Goal: Task Accomplishment & Management: Manage account settings

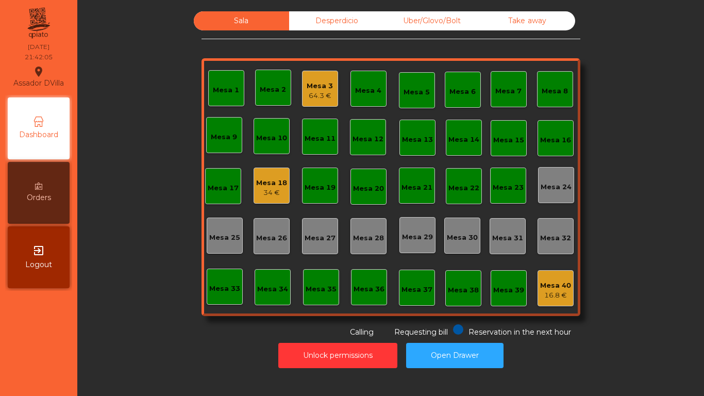
click at [310, 87] on div "Mesa 3" at bounding box center [320, 86] width 26 height 10
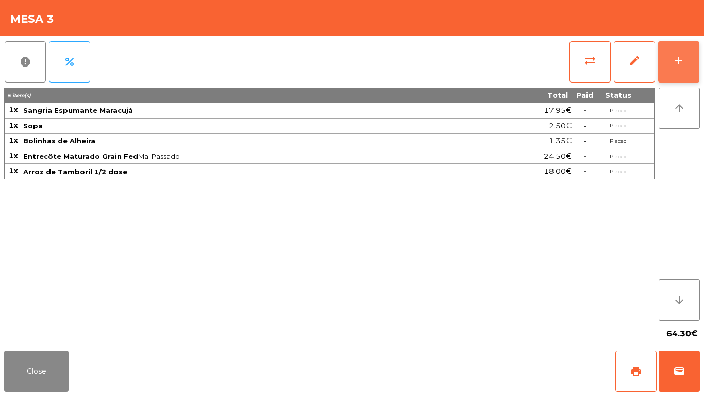
click at [696, 60] on button "add" at bounding box center [679, 61] width 41 height 41
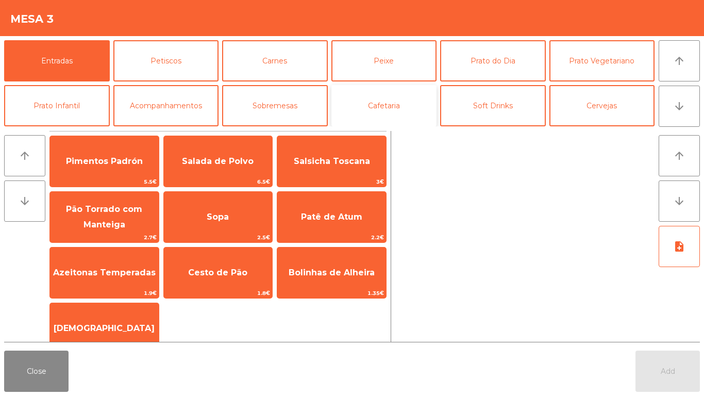
click at [388, 105] on button "Cafetaria" at bounding box center [385, 105] width 106 height 41
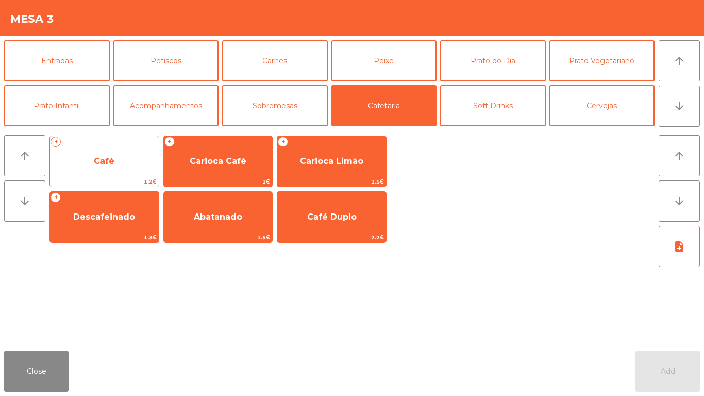
click at [104, 163] on span "Café" at bounding box center [104, 161] width 21 height 10
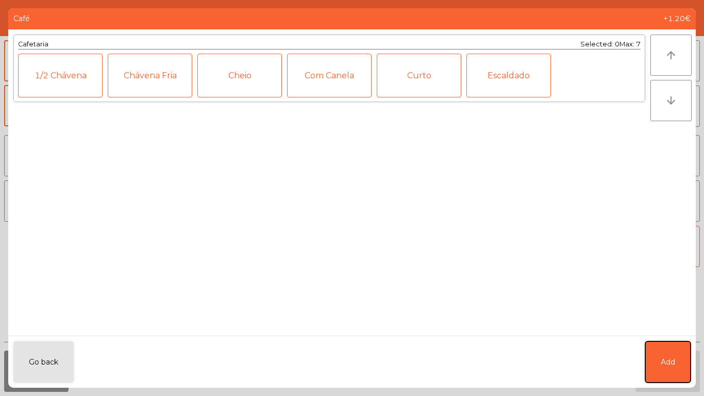
click at [672, 357] on span "Add" at bounding box center [668, 362] width 14 height 11
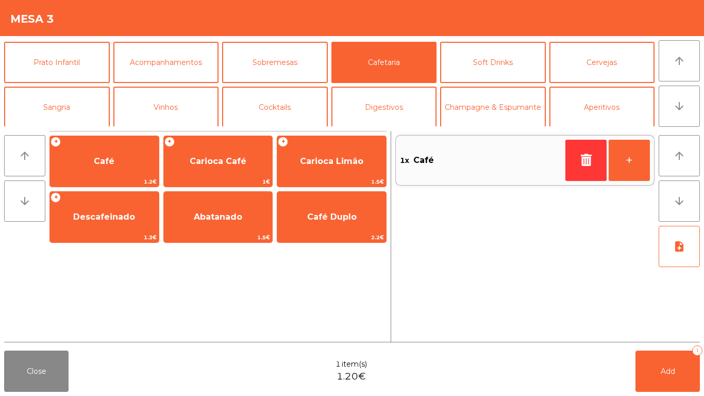
scroll to position [90, 0]
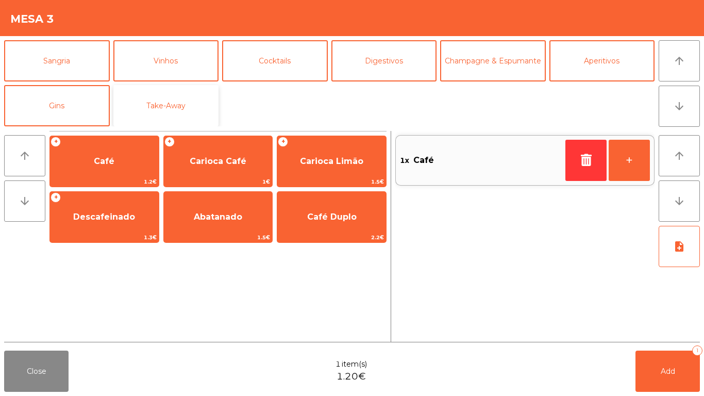
click at [166, 105] on button "Take-Away" at bounding box center [166, 105] width 106 height 41
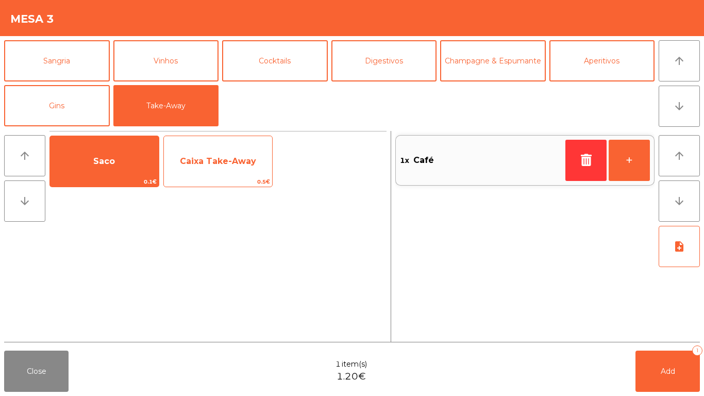
click at [224, 166] on span "Caixa Take-Away" at bounding box center [218, 161] width 76 height 10
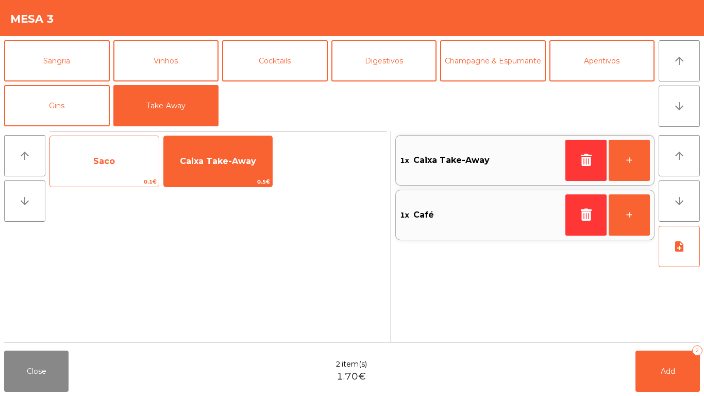
click at [91, 169] on span "Saco" at bounding box center [104, 161] width 109 height 28
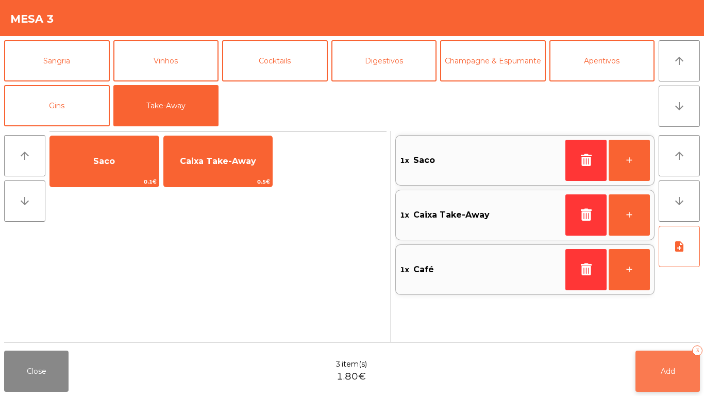
click at [670, 373] on span "Add" at bounding box center [668, 371] width 14 height 9
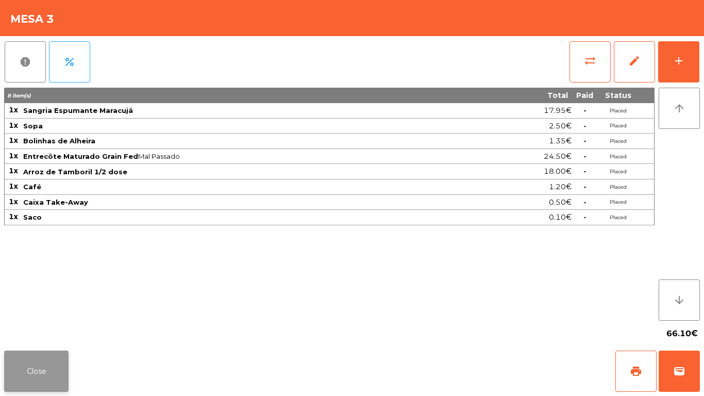
click at [6, 381] on button "Close" at bounding box center [36, 371] width 64 height 41
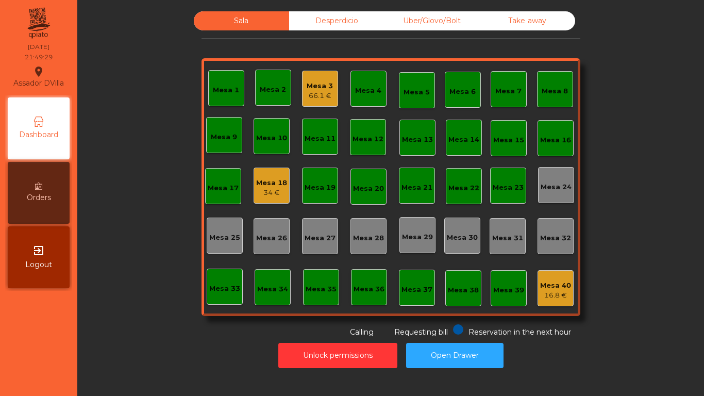
click at [315, 87] on div "Mesa 3" at bounding box center [320, 86] width 26 height 10
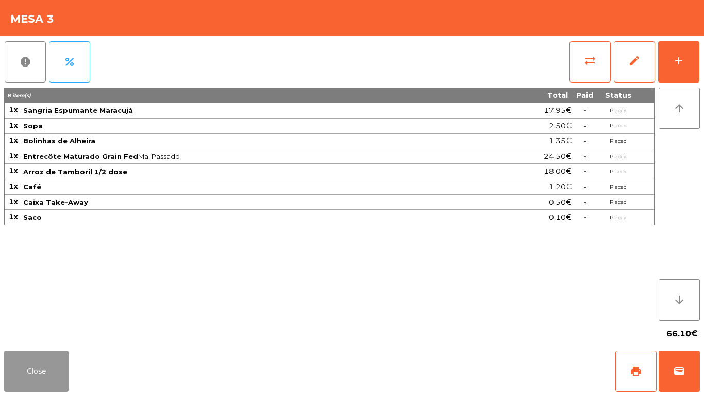
drag, startPoint x: 58, startPoint y: 362, endPoint x: 94, endPoint y: 343, distance: 41.1
click at [62, 359] on button "Close" at bounding box center [36, 371] width 64 height 41
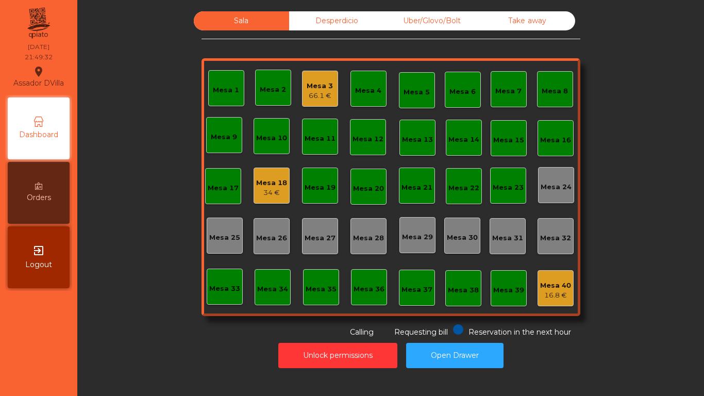
click at [266, 184] on div "Mesa 18" at bounding box center [271, 183] width 31 height 10
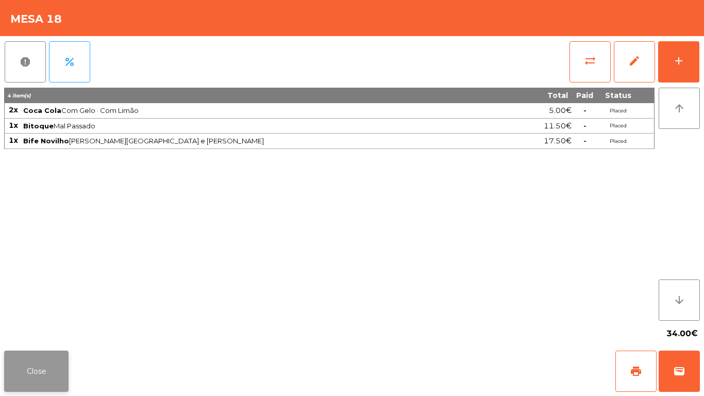
click at [15, 370] on button "Close" at bounding box center [36, 371] width 64 height 41
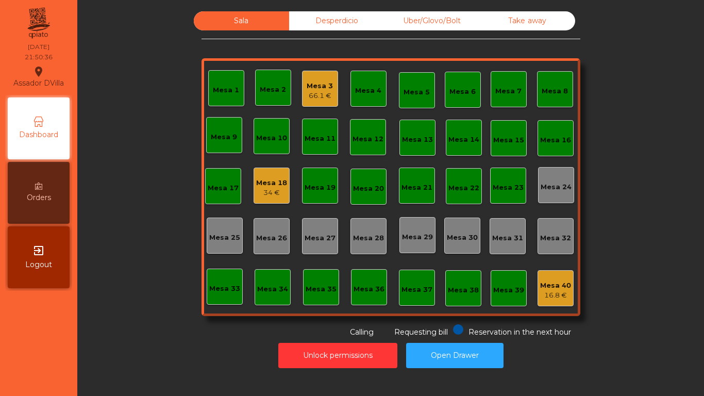
click at [268, 199] on div "Mesa 18 34 €" at bounding box center [272, 186] width 36 height 36
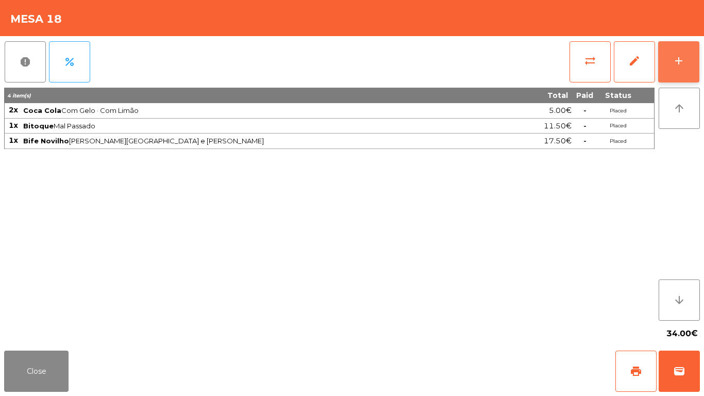
click at [695, 62] on button "add" at bounding box center [679, 61] width 41 height 41
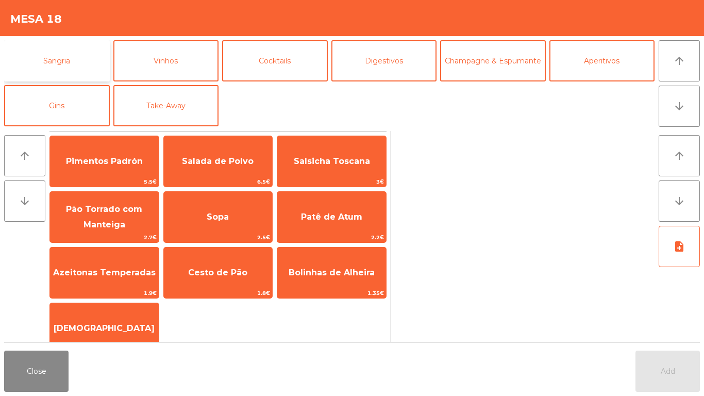
click at [62, 69] on button "Sangria" at bounding box center [57, 60] width 106 height 41
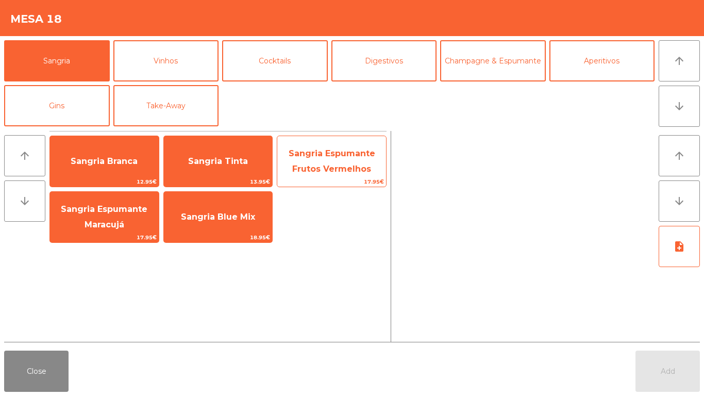
click at [330, 164] on span "Sangria Espumante Frutos Vermelhos" at bounding box center [332, 161] width 87 height 25
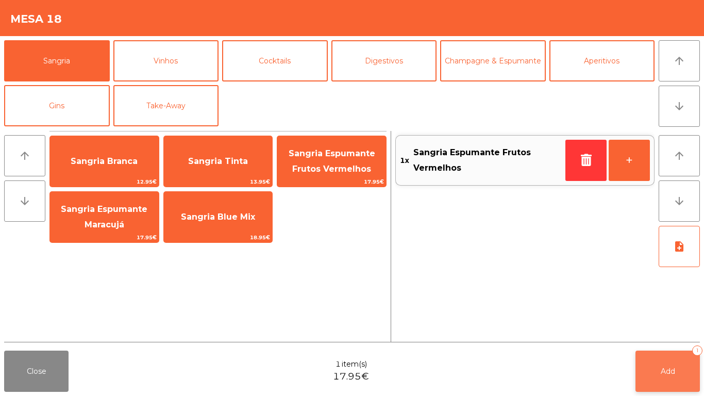
click at [652, 379] on button "Add 1" at bounding box center [668, 371] width 64 height 41
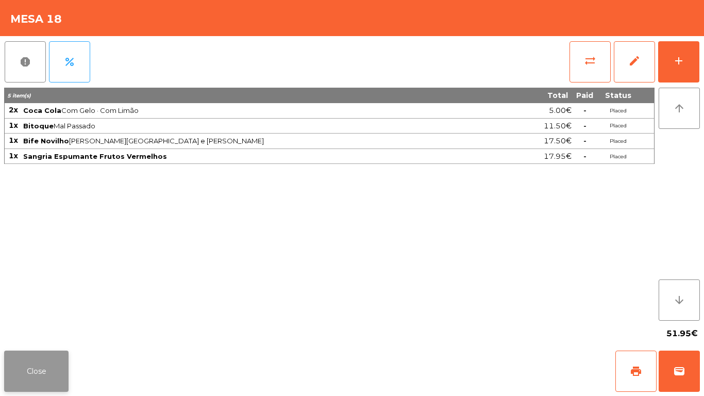
click at [15, 386] on button "Close" at bounding box center [36, 371] width 64 height 41
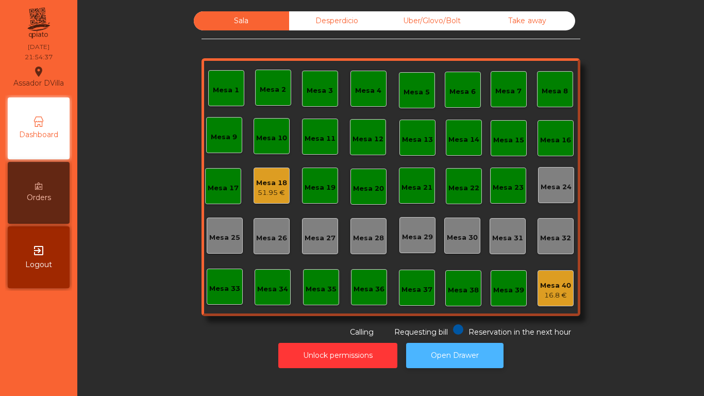
click at [482, 357] on button "Open Drawer" at bounding box center [454, 355] width 97 height 25
click at [256, 193] on div "51.95 €" at bounding box center [271, 193] width 31 height 10
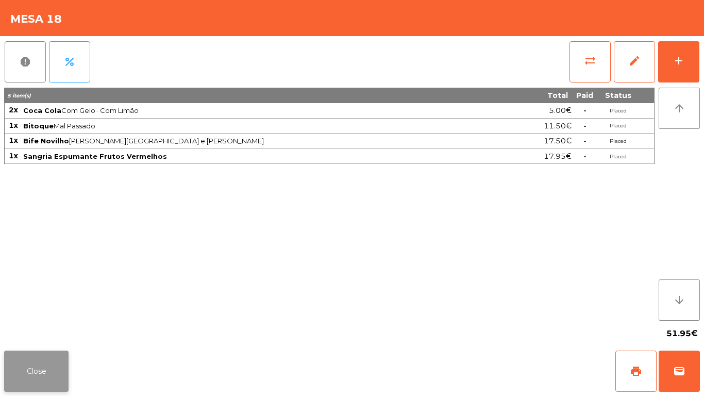
click at [11, 367] on button "Close" at bounding box center [36, 371] width 64 height 41
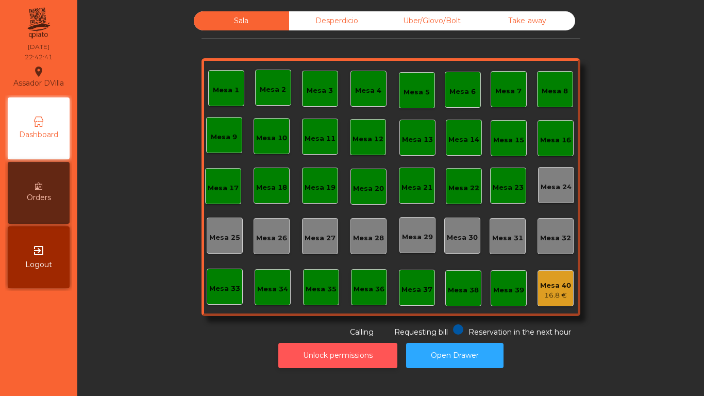
click at [322, 358] on button "Unlock permissions" at bounding box center [337, 355] width 119 height 25
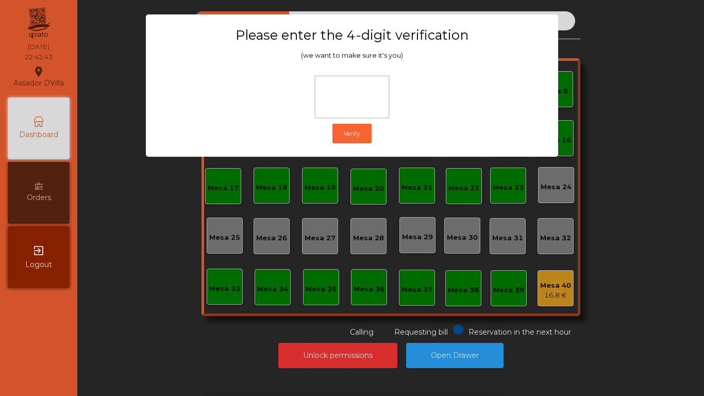
click at [553, 244] on ngb-modal-window "Please enter the 4-digit verification (we want to make sure it's you) Verify" at bounding box center [352, 198] width 669 height 396
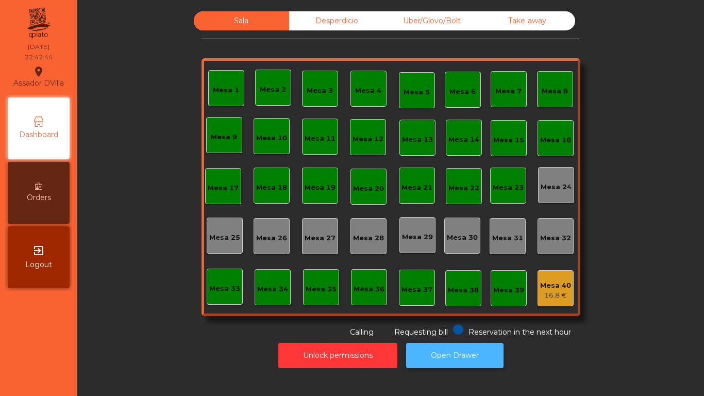
click at [474, 356] on button "Open Drawer" at bounding box center [454, 355] width 97 height 25
click at [362, 341] on div "Unlock permissions Open Drawer" at bounding box center [390, 356] width 599 height 36
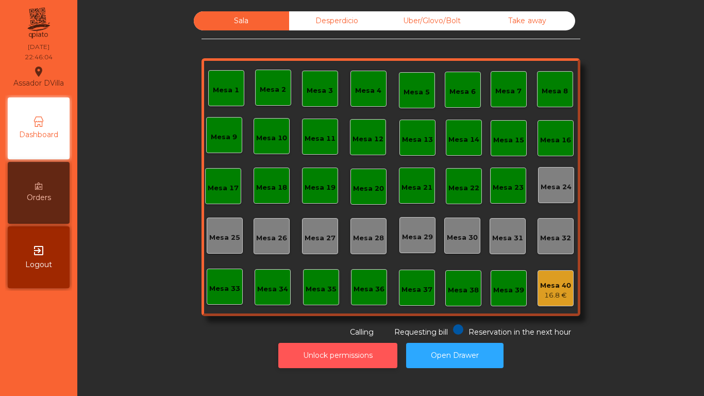
click at [362, 347] on button "Unlock permissions" at bounding box center [337, 355] width 119 height 25
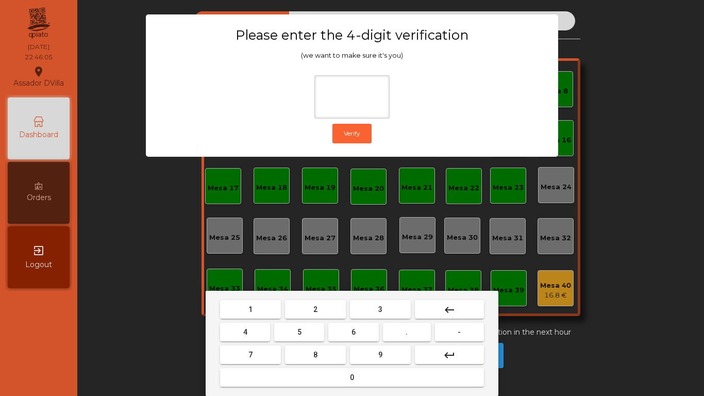
click at [307, 314] on button "2" at bounding box center [315, 309] width 61 height 19
click at [261, 336] on button "4" at bounding box center [245, 332] width 50 height 19
click at [364, 327] on button "6" at bounding box center [353, 332] width 50 height 19
click at [374, 348] on button "9" at bounding box center [380, 355] width 61 height 19
type input "****"
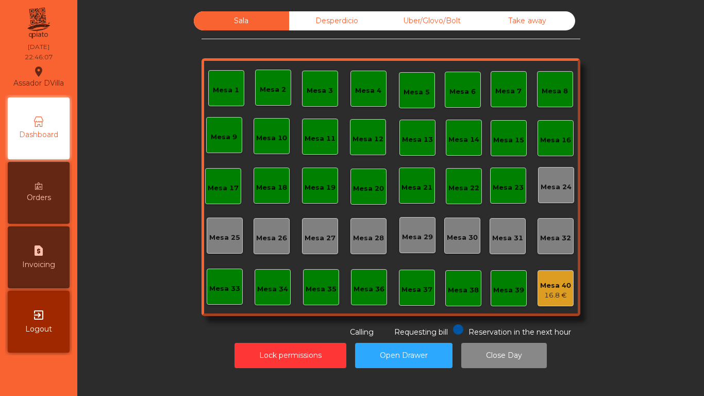
click at [34, 237] on div "request_page Invoicing" at bounding box center [39, 257] width 62 height 62
select select "**"
select select "****"
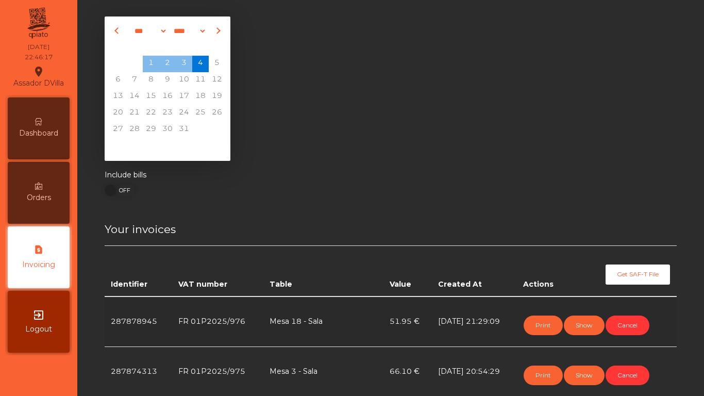
click at [50, 127] on div "Dashboard" at bounding box center [39, 128] width 62 height 62
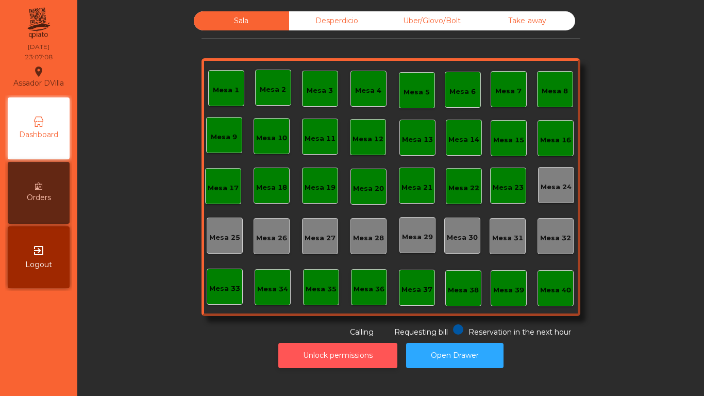
click at [354, 363] on button "Unlock permissions" at bounding box center [337, 355] width 119 height 25
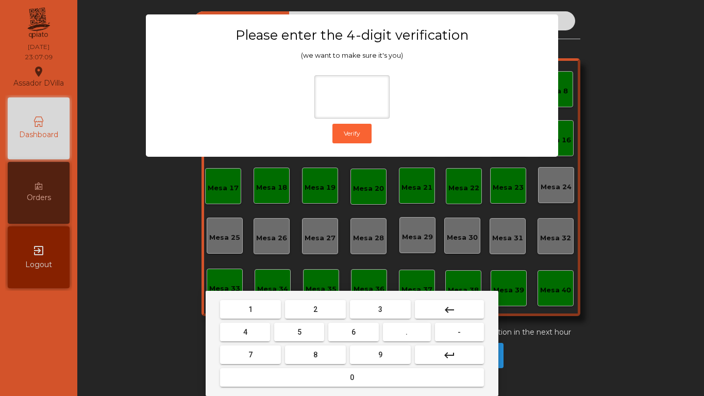
click at [324, 312] on button "2" at bounding box center [315, 309] width 61 height 19
click at [263, 330] on button "4" at bounding box center [245, 332] width 50 height 19
click at [346, 337] on button "6" at bounding box center [353, 332] width 50 height 19
click at [374, 354] on button "9" at bounding box center [380, 355] width 61 height 19
type input "****"
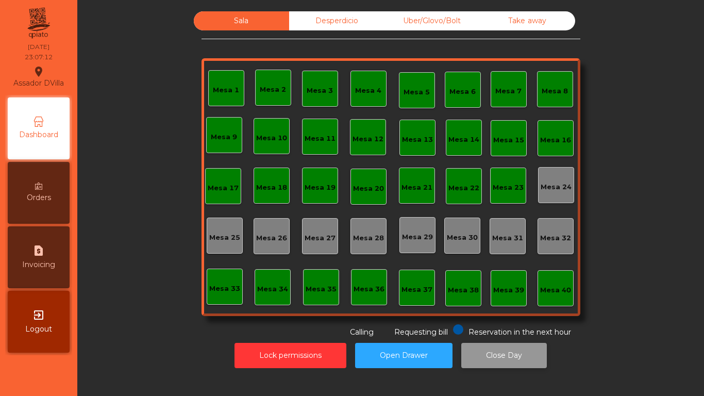
click at [480, 357] on button "Close Day" at bounding box center [505, 355] width 86 height 25
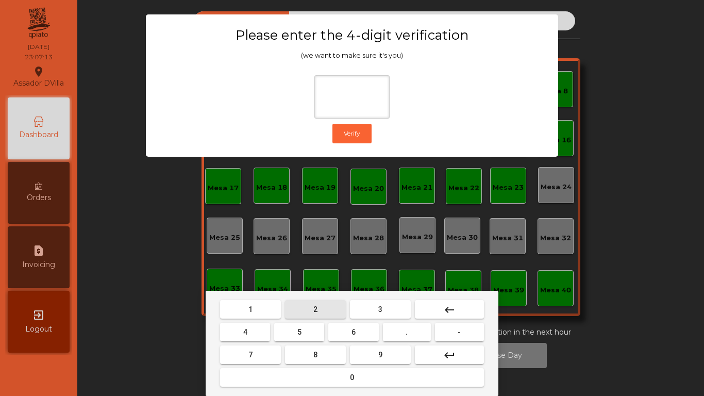
click at [316, 311] on span "2" at bounding box center [316, 309] width 4 height 8
click at [261, 340] on button "4" at bounding box center [245, 332] width 50 height 19
click at [355, 336] on button "6" at bounding box center [353, 332] width 50 height 19
click at [365, 351] on button "9" at bounding box center [380, 355] width 61 height 19
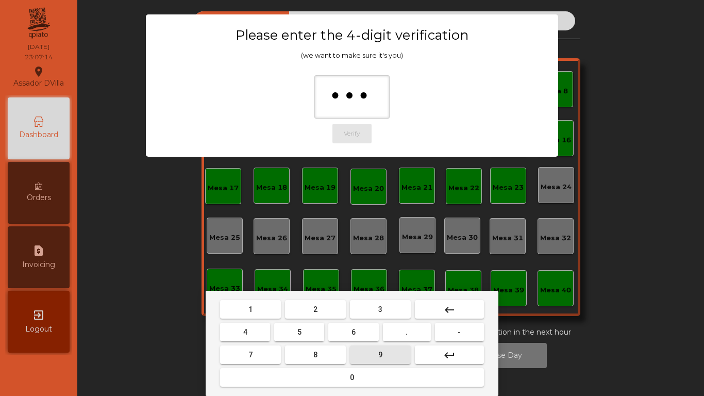
type input "****"
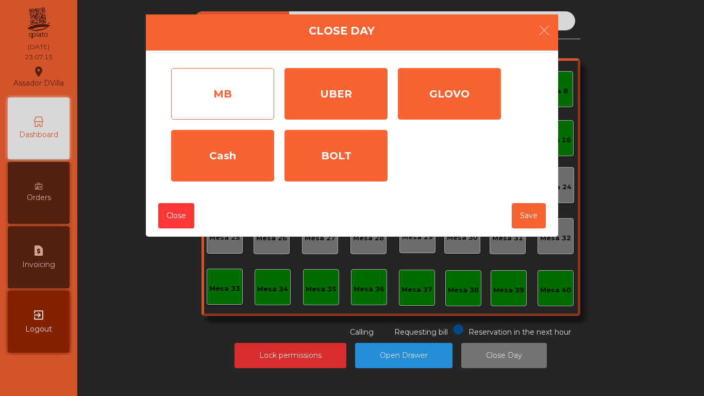
click at [223, 71] on div "MB" at bounding box center [222, 94] width 103 height 52
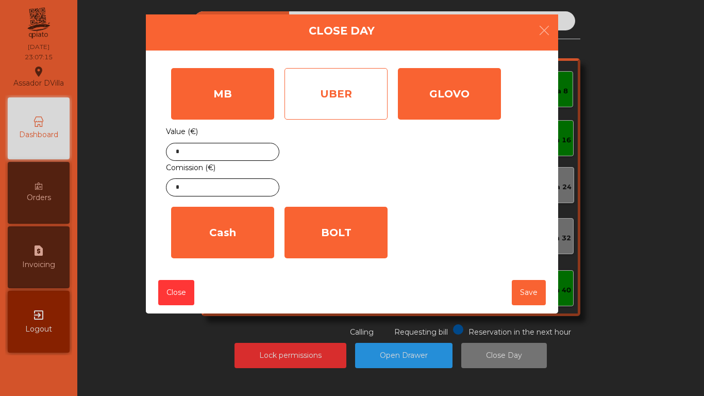
click at [319, 100] on div "UBER" at bounding box center [336, 94] width 103 height 52
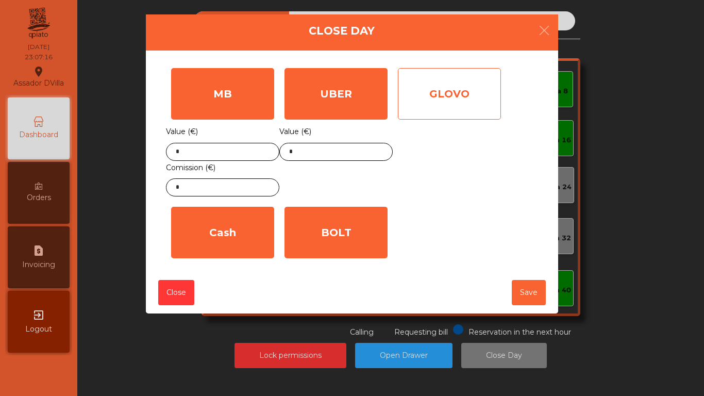
click at [439, 105] on div "GLOVO" at bounding box center [449, 94] width 103 height 52
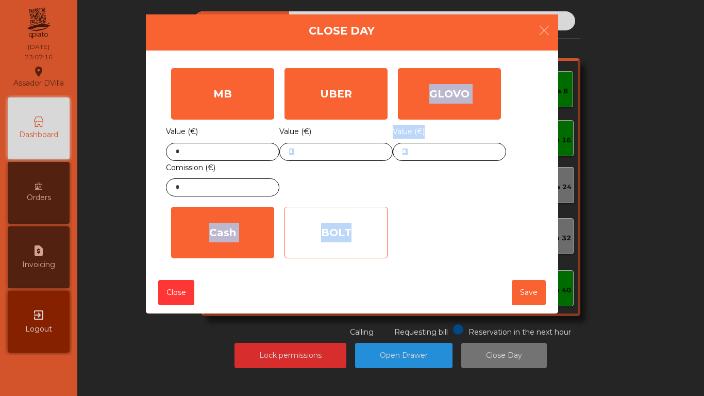
drag, startPoint x: 345, startPoint y: 203, endPoint x: 335, endPoint y: 224, distance: 24.0
click at [341, 222] on div "MB Value (€) * Comission (€) * UBER Value (€) * GLOVO Value (€) * Cash Value (€…" at bounding box center [352, 163] width 372 height 201
drag, startPoint x: 291, startPoint y: 234, endPoint x: 242, endPoint y: 229, distance: 49.7
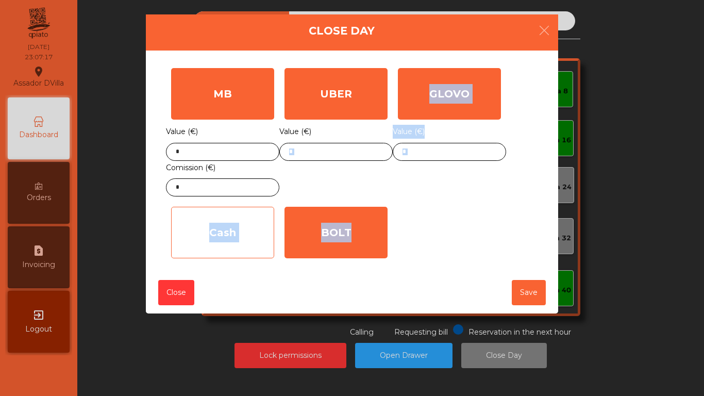
click at [290, 234] on div "BOLT" at bounding box center [336, 233] width 103 height 52
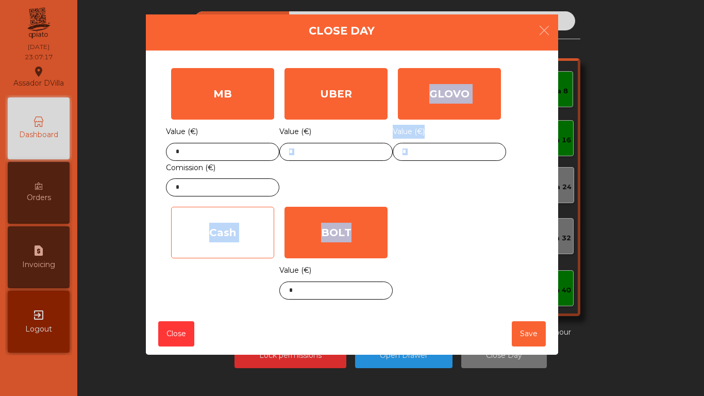
click at [242, 229] on div "Cash" at bounding box center [222, 233] width 103 height 52
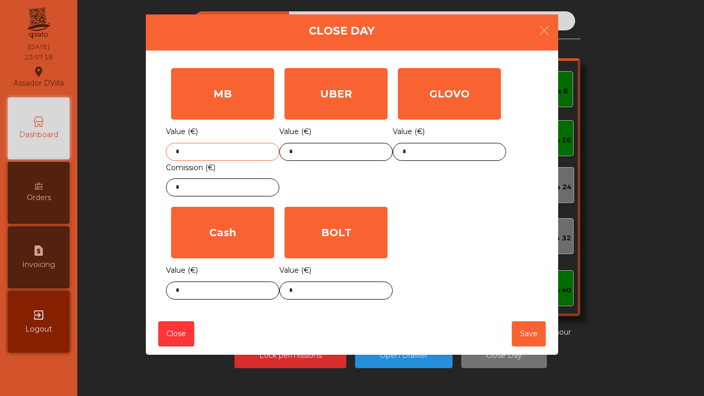
click at [215, 151] on input "*" at bounding box center [222, 152] width 113 height 18
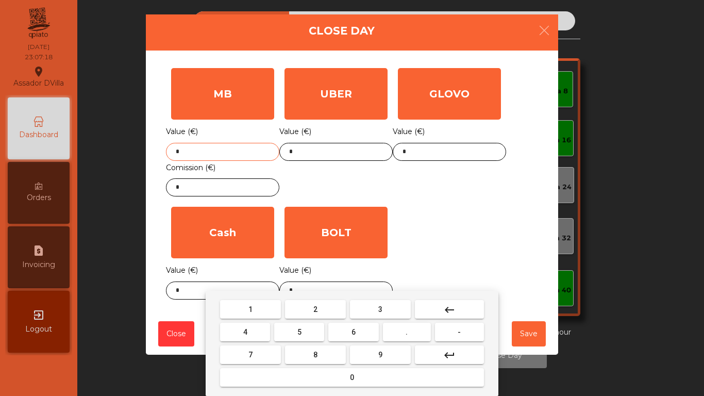
click at [215, 151] on input "*" at bounding box center [222, 152] width 113 height 18
type input "******"
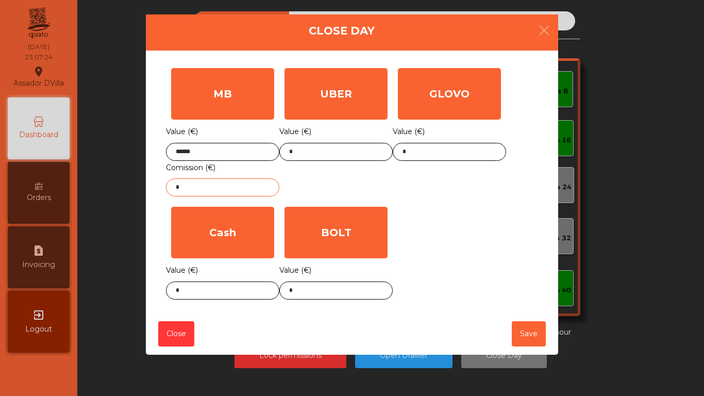
click at [220, 196] on input "*" at bounding box center [222, 187] width 113 height 18
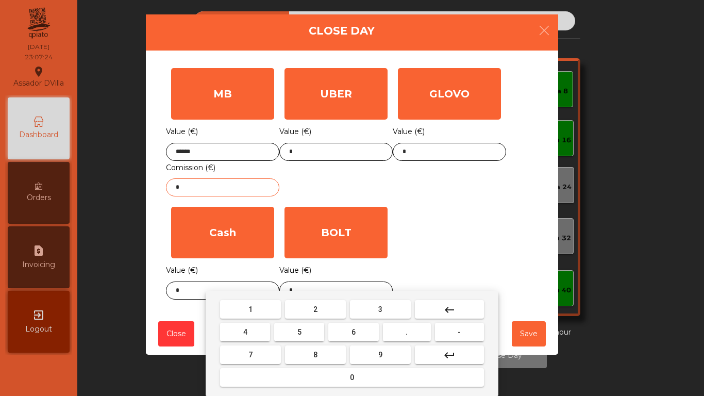
click at [220, 196] on input "*" at bounding box center [222, 187] width 113 height 18
type input "****"
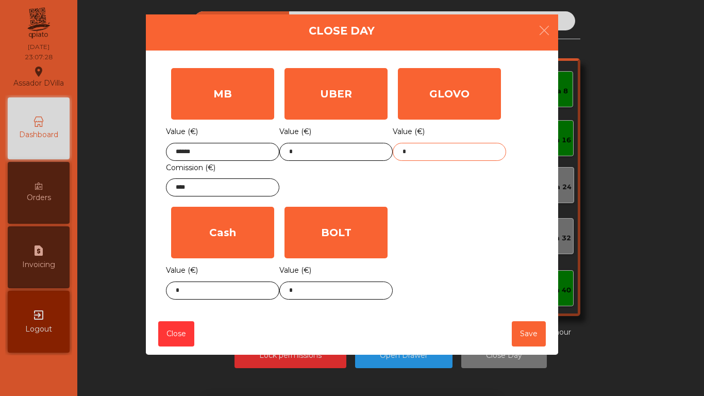
click at [424, 145] on input "*" at bounding box center [449, 152] width 113 height 18
click at [423, 146] on input "*" at bounding box center [449, 152] width 113 height 18
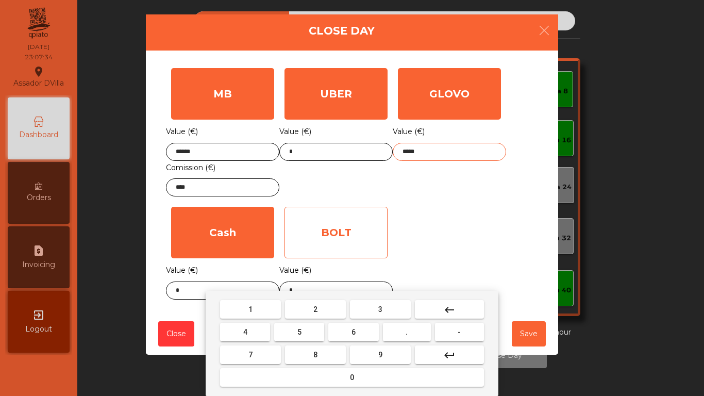
type input "*****"
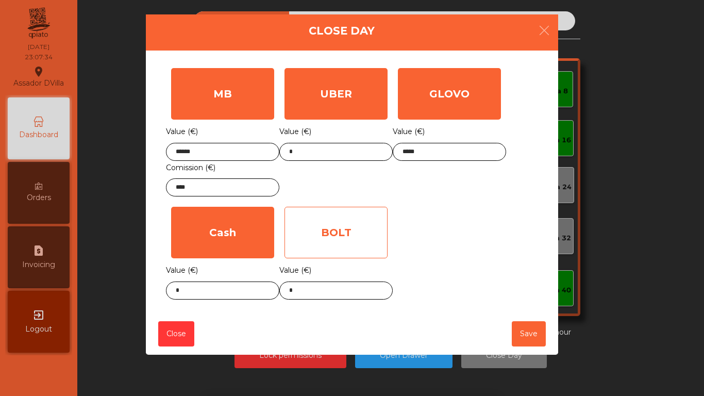
click at [381, 210] on div "BOLT" at bounding box center [336, 233] width 103 height 52
click at [347, 250] on div "BOLT" at bounding box center [336, 233] width 103 height 52
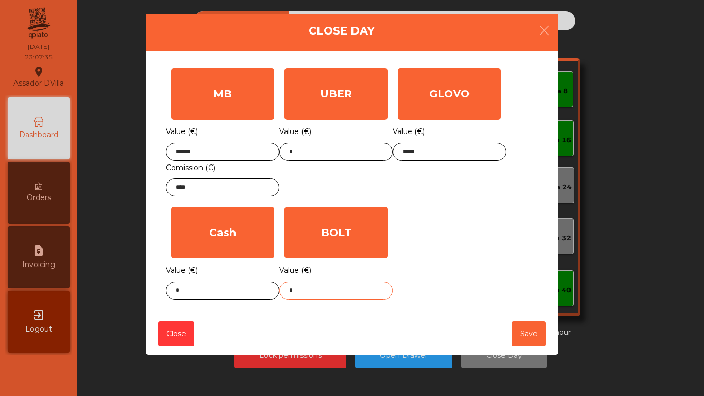
click at [334, 292] on body "Assador DVilla location_on [DATE] 23:07:35 Dashboard Orders request_page Invoic…" at bounding box center [352, 198] width 704 height 396
click at [334, 292] on div "1 2 3 keyboard_backspace 4 5 6 . - 7 8 9 keyboard_return 0" at bounding box center [352, 343] width 704 height 105
click at [334, 292] on body "Assador DVilla location_on [DATE] 23:07:36 Dashboard Orders request_page Invoic…" at bounding box center [352, 198] width 704 height 396
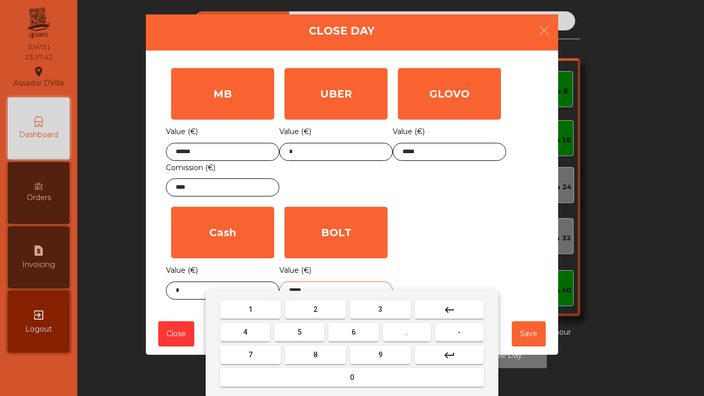
type input "*****"
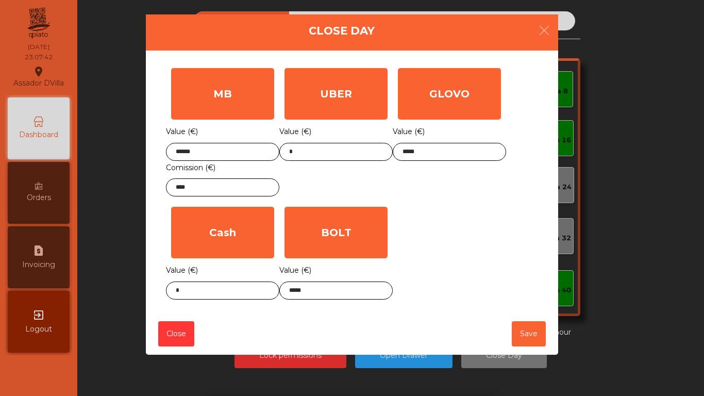
click at [469, 232] on div "MB Value (€) ****** Comission (€) **** UBER Value (€) * GLOVO Value (€) ***** C…" at bounding box center [352, 184] width 372 height 242
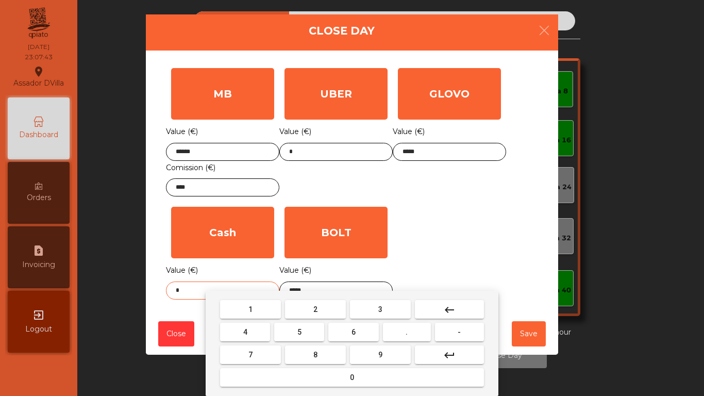
click at [220, 297] on body "Assador DVilla location_on [DATE] 23:07:43 Dashboard Orders request_page Invoic…" at bounding box center [352, 198] width 704 height 396
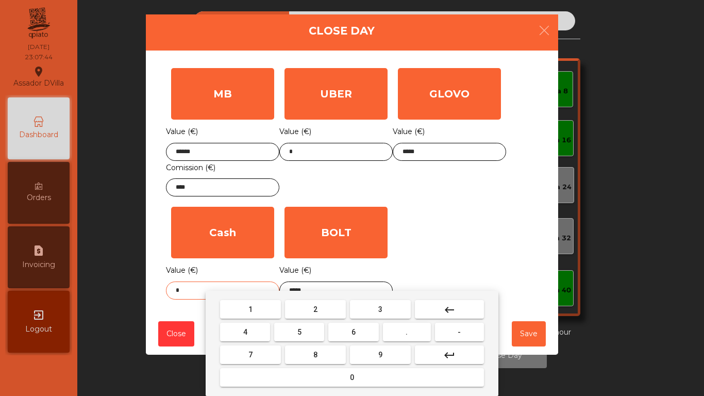
click at [207, 287] on input "*" at bounding box center [222, 291] width 113 height 18
type input "****"
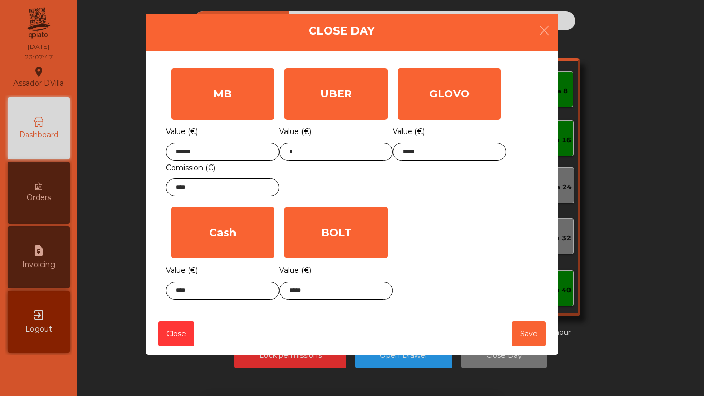
click at [439, 235] on div "MB Value (€) ****** Comission (€) **** UBER Value (€) * GLOVO Value (€) ***** C…" at bounding box center [352, 184] width 372 height 242
click at [531, 325] on button "Save" at bounding box center [529, 333] width 34 height 25
